Goal: Information Seeking & Learning: Learn about a topic

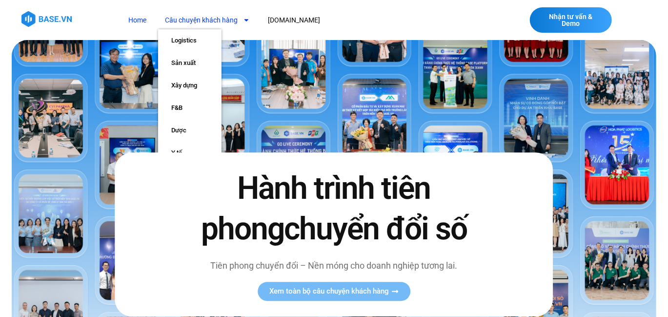
click at [204, 18] on link "Câu chuyện khách hàng" at bounding box center [207, 20] width 99 height 18
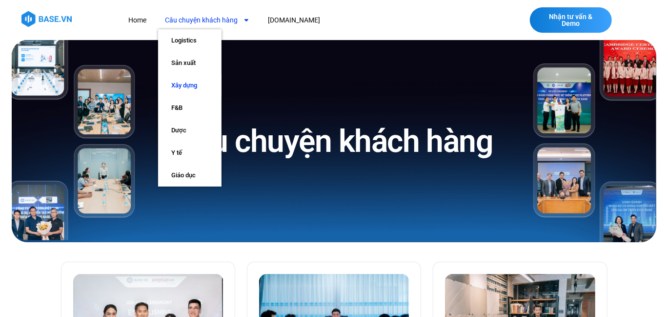
click at [190, 83] on link "Xây dựng" at bounding box center [189, 85] width 63 height 22
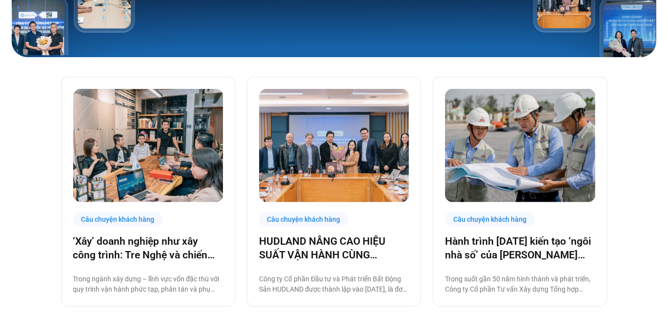
scroll to position [195, 0]
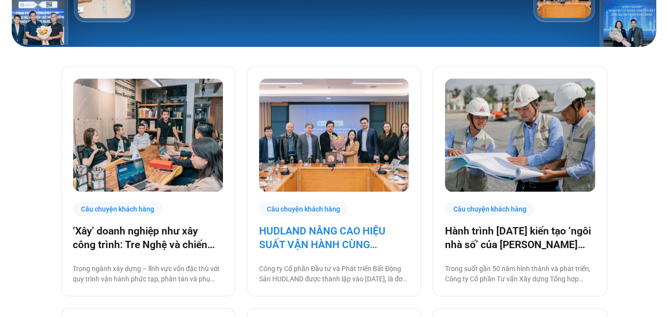
click at [361, 234] on link "HUDLAND NÂNG CAO HIỆU SUẤT VẬN HÀNH CÙNG [DOMAIN_NAME]" at bounding box center [334, 237] width 150 height 27
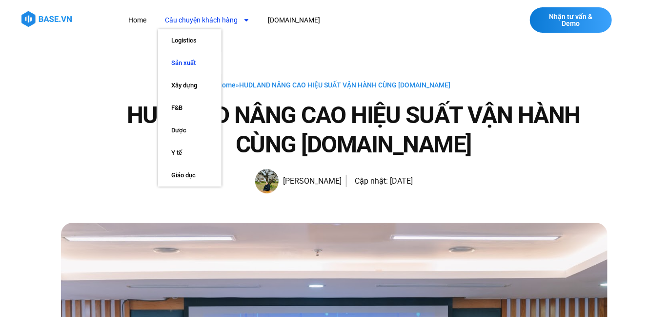
click at [192, 66] on link "Sản xuất" at bounding box center [189, 63] width 63 height 22
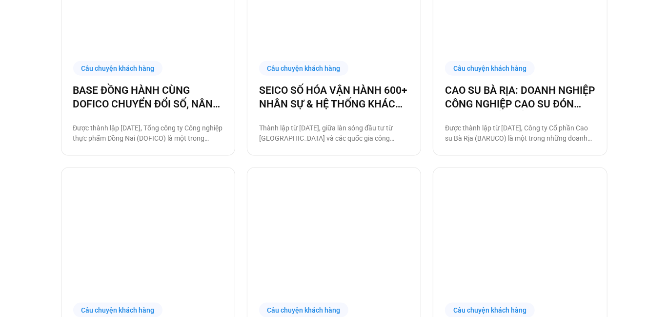
scroll to position [585, 0]
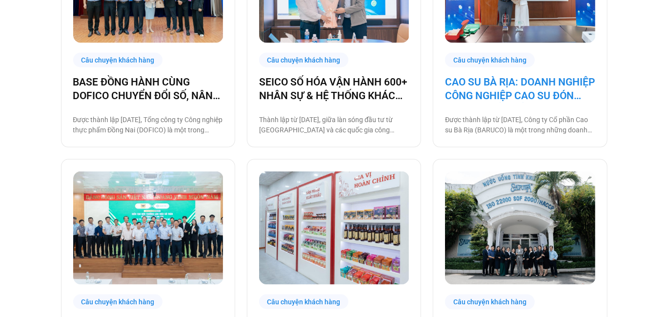
click at [527, 87] on link "CAO SU BÀ RỊA: DOANH NGHIỆP CÔNG NGHIỆP CAO SU ĐÓN ĐẦU CHUYỂN ĐỔI SỐ" at bounding box center [520, 88] width 150 height 27
